Goal: Information Seeking & Learning: Learn about a topic

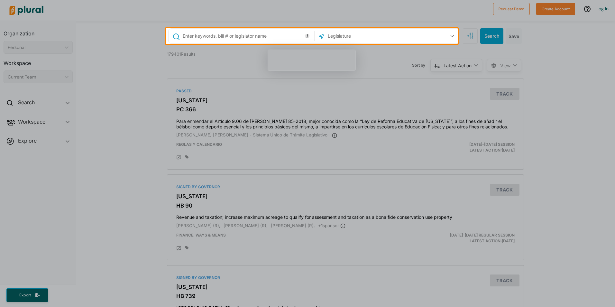
click at [120, 231] on div at bounding box center [307, 175] width 615 height 263
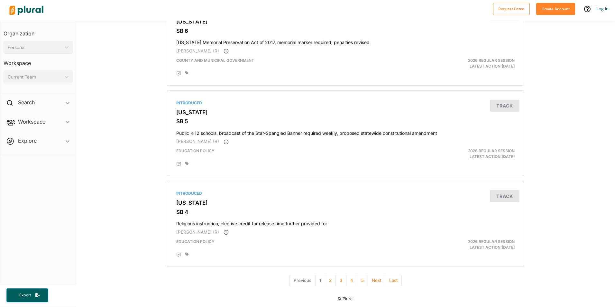
scroll to position [2103, 0]
click at [328, 277] on button "2" at bounding box center [330, 279] width 11 height 11
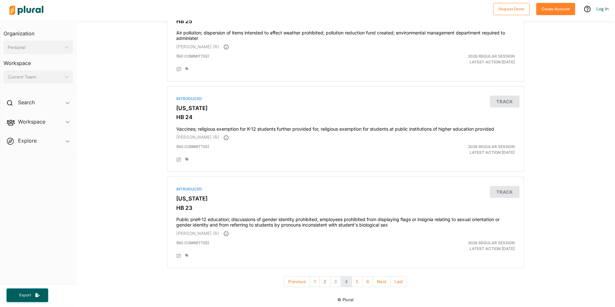
scroll to position [2108, 0]
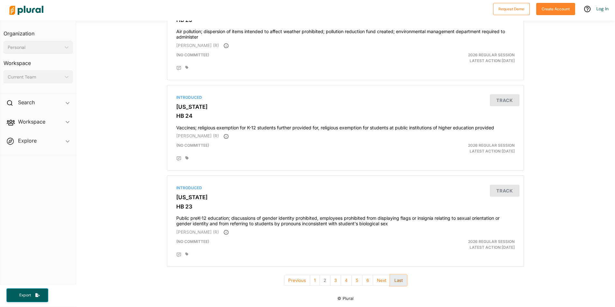
click at [396, 279] on button "Last" at bounding box center [398, 280] width 17 height 11
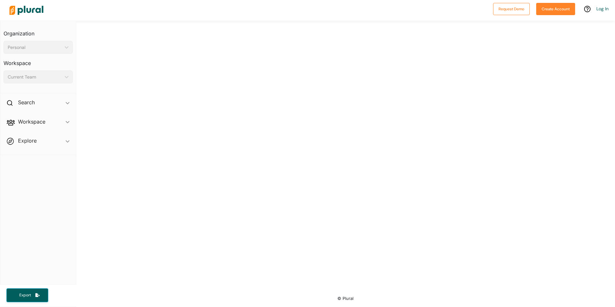
scroll to position [118, 0]
click at [50, 102] on div "Search ic_keyboard_arrow_down" at bounding box center [38, 103] width 76 height 17
click at [256, 141] on div "US Congress Alabama Alaska Arizona Arkansas California Colorado Connecticut Del…" at bounding box center [345, 96] width 539 height 386
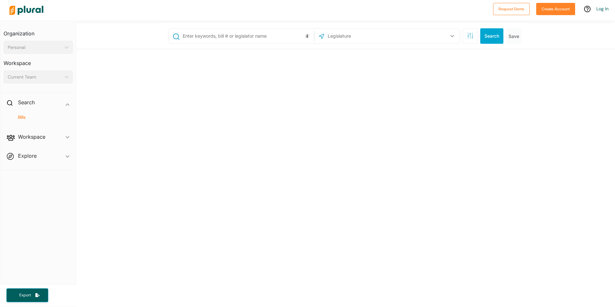
click at [257, 37] on input "text" at bounding box center [247, 36] width 130 height 12
type input "jim justice"
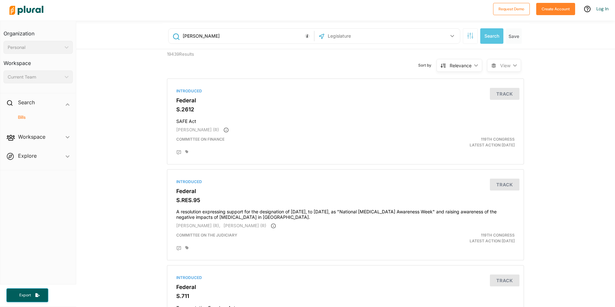
click at [24, 10] on img at bounding box center [26, 10] width 45 height 23
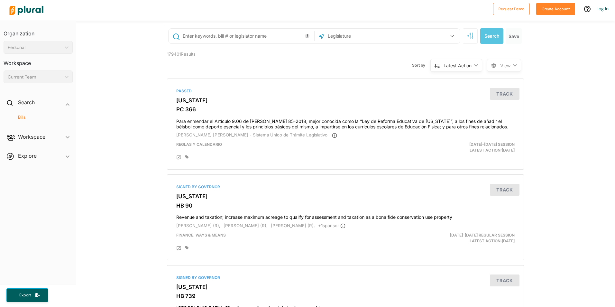
click at [25, 11] on img at bounding box center [26, 10] width 45 height 23
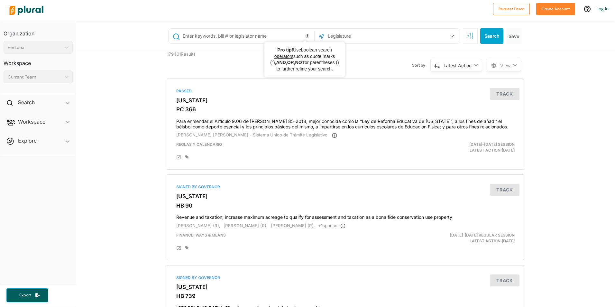
click at [334, 35] on input "text" at bounding box center [361, 36] width 69 height 12
click at [350, 34] on input "text" at bounding box center [361, 36] width 69 height 12
click at [450, 36] on icon "button" at bounding box center [452, 36] width 4 height 2
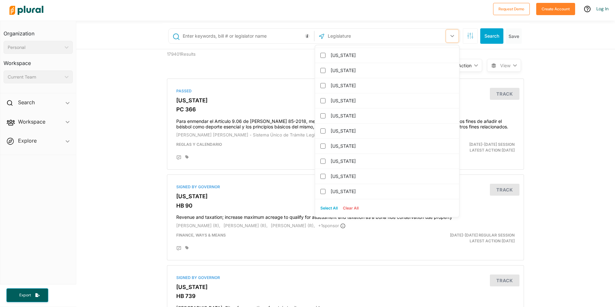
scroll to position [648, 0]
click at [335, 161] on label "[US_STATE]" at bounding box center [392, 161] width 122 height 10
click at [325, 161] on input "[US_STATE]" at bounding box center [322, 160] width 5 height 5
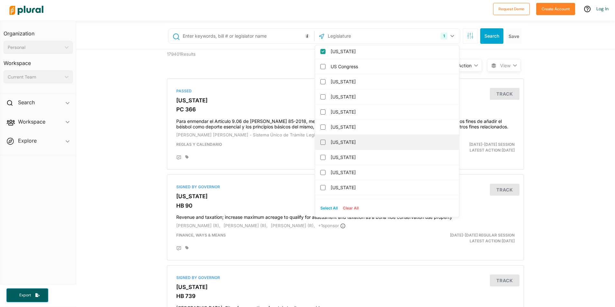
scroll to position [0, 0]
click at [241, 55] on div "179401 Results" at bounding box center [208, 61] width 92 height 24
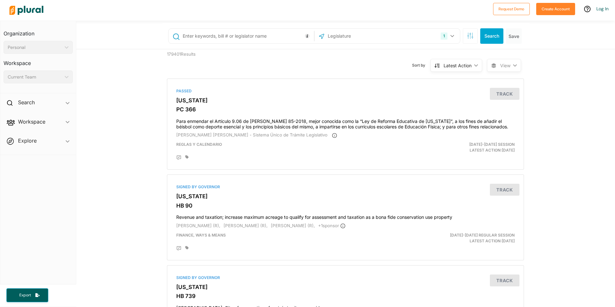
click at [234, 37] on input "text" at bounding box center [247, 36] width 130 height 12
type input "j"
click at [63, 78] on icon "ic_keyboard_arrow_down" at bounding box center [65, 77] width 6 height 3
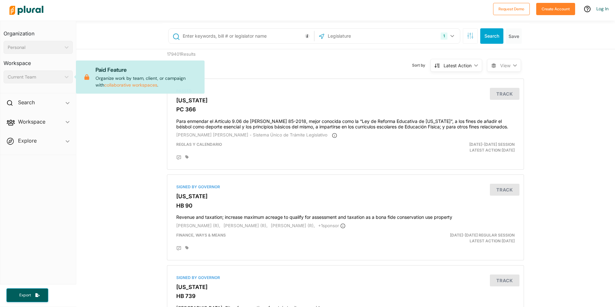
click at [89, 49] on div "1 West Virginia US Congress Alabama Alaska Arizona Arkansas California Colorado…" at bounding box center [345, 35] width 539 height 29
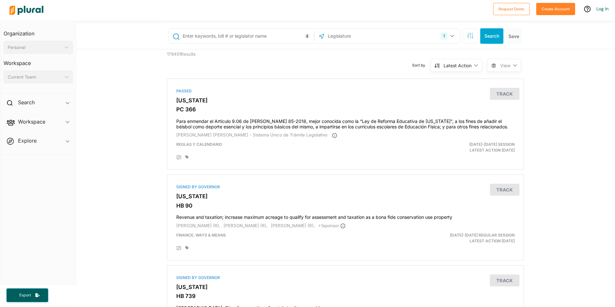
click at [71, 50] on div "Personal ic_keyboard_arrow_down" at bounding box center [38, 47] width 69 height 13
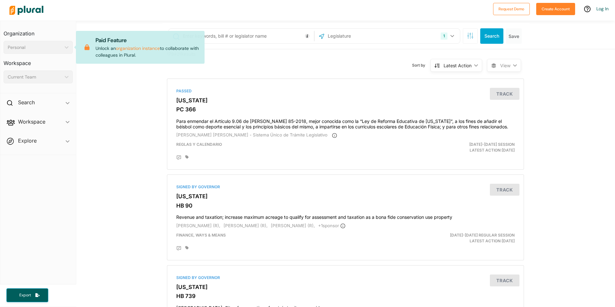
click at [67, 48] on polygon at bounding box center [67, 47] width 4 height 2
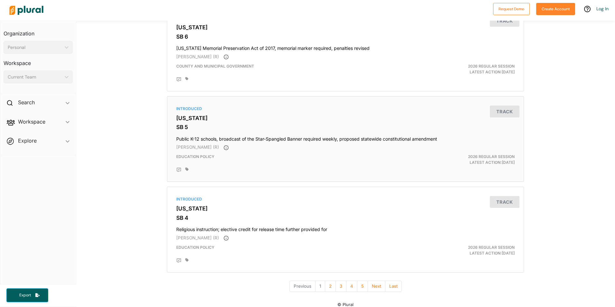
scroll to position [2103, 0]
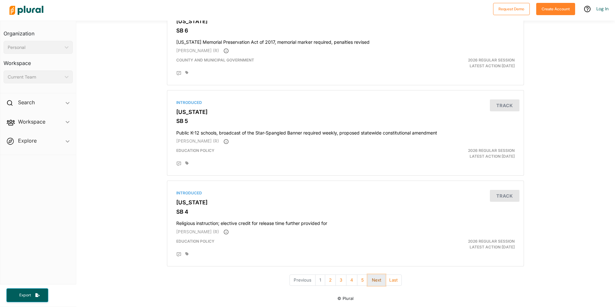
click at [374, 280] on button "Next" at bounding box center [377, 279] width 18 height 11
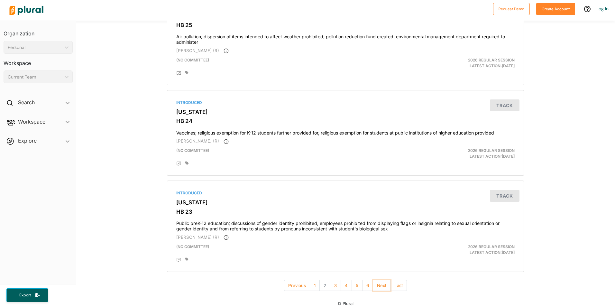
click at [374, 280] on button "Next" at bounding box center [382, 285] width 18 height 11
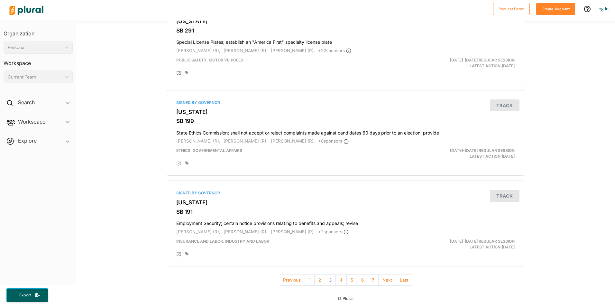
click at [52, 126] on span "Workspace ic_keyboard_arrow_down Members Bills Tags Saved Searches Activity" at bounding box center [38, 122] width 76 height 17
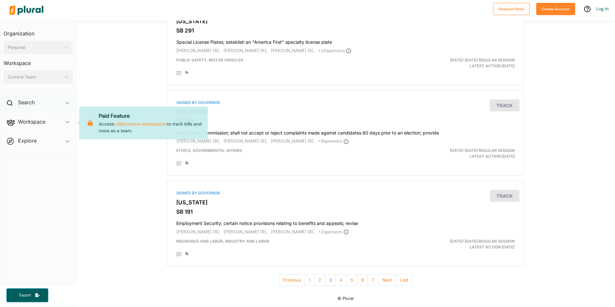
click at [56, 105] on div "Search ic_keyboard_arrow_down" at bounding box center [38, 103] width 76 height 17
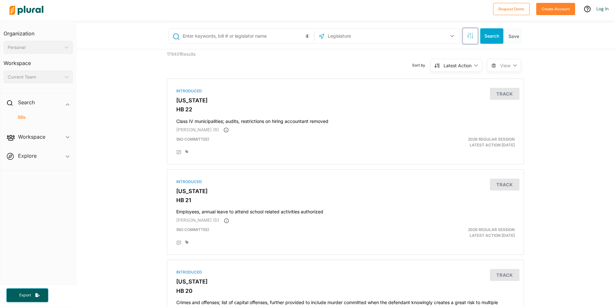
click at [473, 34] on button "button" at bounding box center [470, 35] width 15 height 15
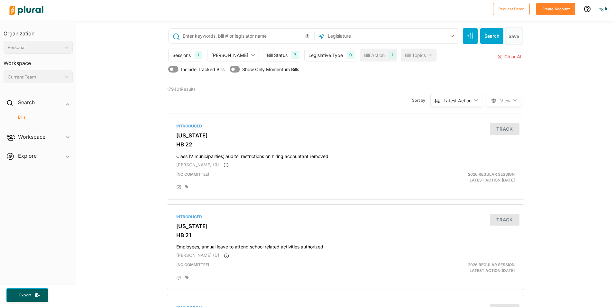
click at [506, 37] on button "Save" at bounding box center [514, 35] width 16 height 15
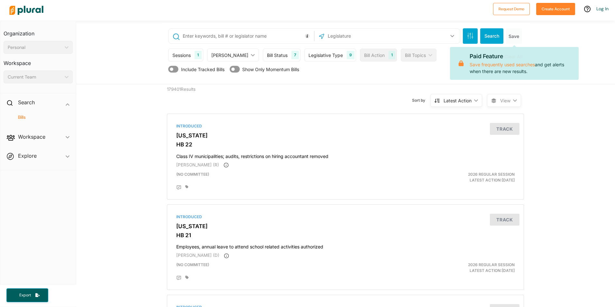
click at [404, 83] on div "US Congress Alabama Alaska Arizona Arkansas California Colorado Connecticut Del…" at bounding box center [346, 53] width 367 height 61
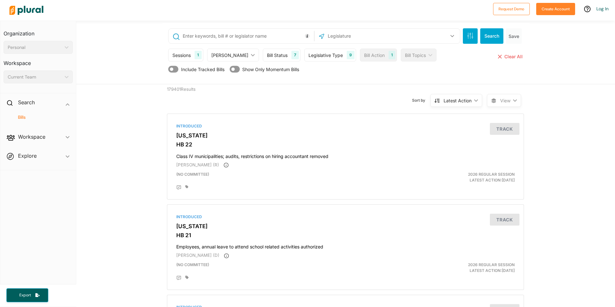
click at [393, 74] on div "Include Tracked Bills Show Only Momentum Bills" at bounding box center [346, 71] width 356 height 12
click at [307, 93] on div "Sort by Latest Action ic_keyboard_arrow_down Relevance Latest Action Latest Act…" at bounding box center [380, 96] width 214 height 24
